Goal: Find specific fact: Find specific fact

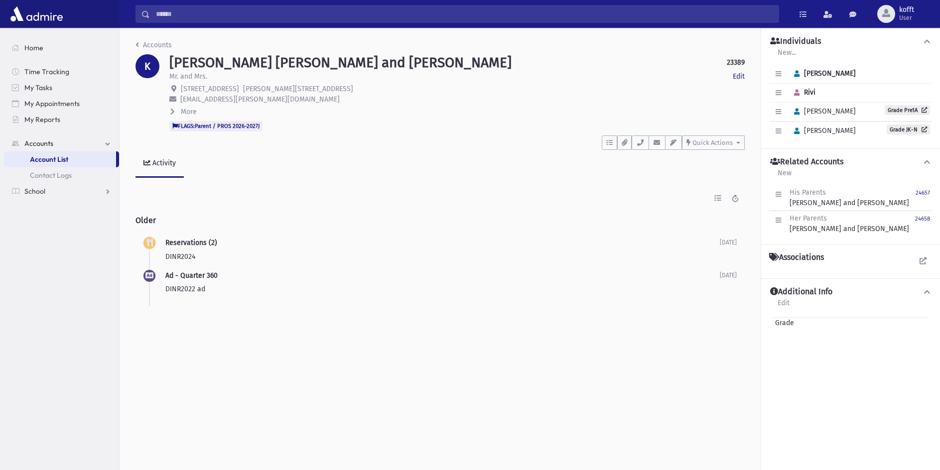
click at [227, 15] on input "Search" at bounding box center [464, 14] width 628 height 18
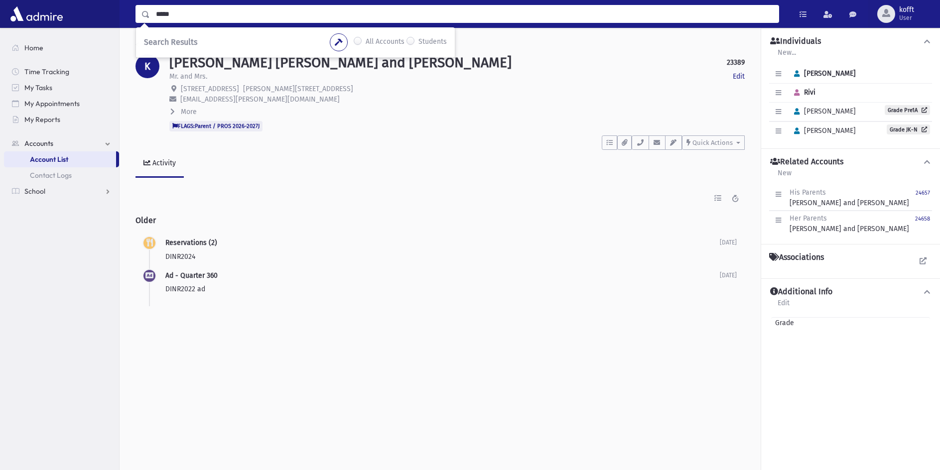
type input "*****"
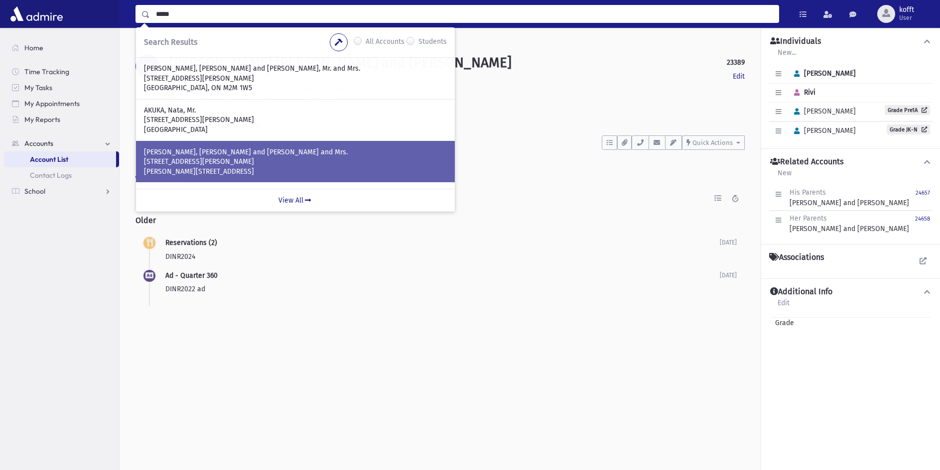
click at [256, 156] on p "[PERSON_NAME], [PERSON_NAME] and [PERSON_NAME] and Mrs." at bounding box center [295, 152] width 303 height 10
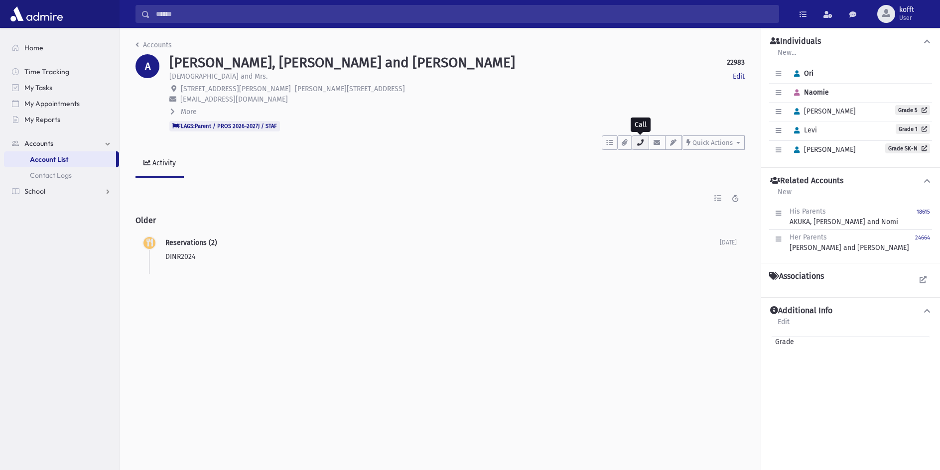
click at [638, 145] on icon "button" at bounding box center [640, 142] width 8 height 6
